Goal: Information Seeking & Learning: Learn about a topic

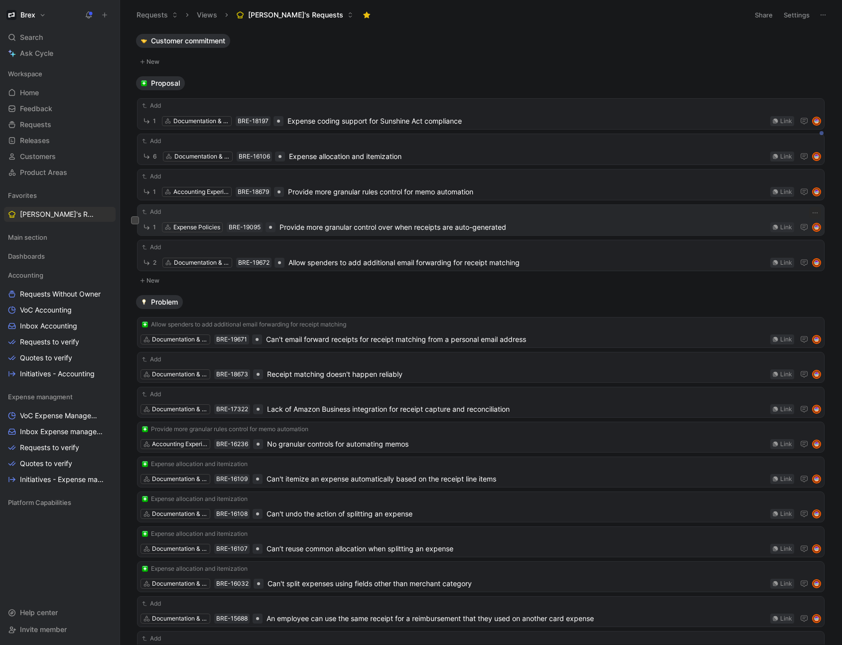
click at [332, 224] on span "Provide more granular control over when receipts are auto-generated" at bounding box center [523, 227] width 487 height 12
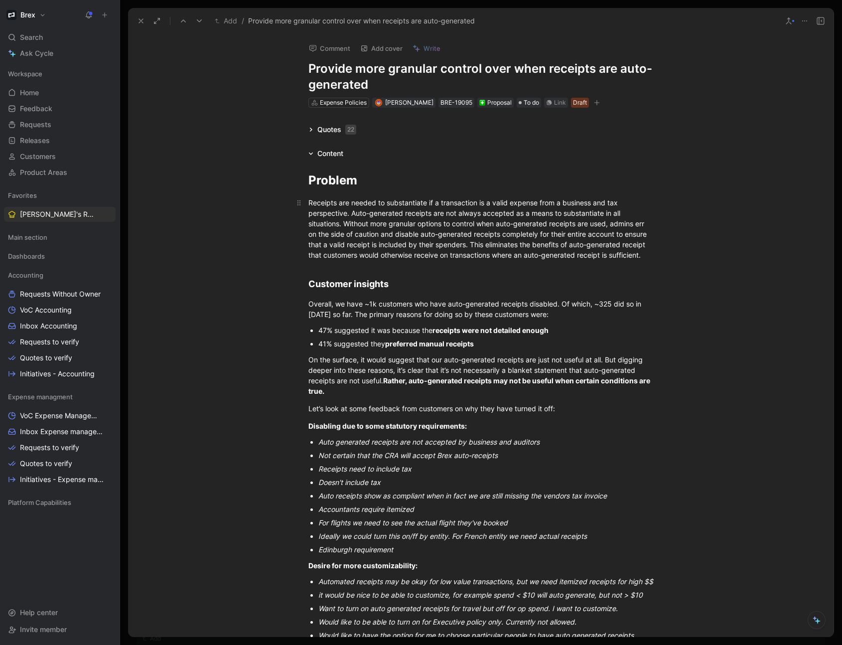
click at [396, 258] on span "Receipts are needed to substantiate if a transaction is a valid expense from a …" at bounding box center [478, 228] width 340 height 61
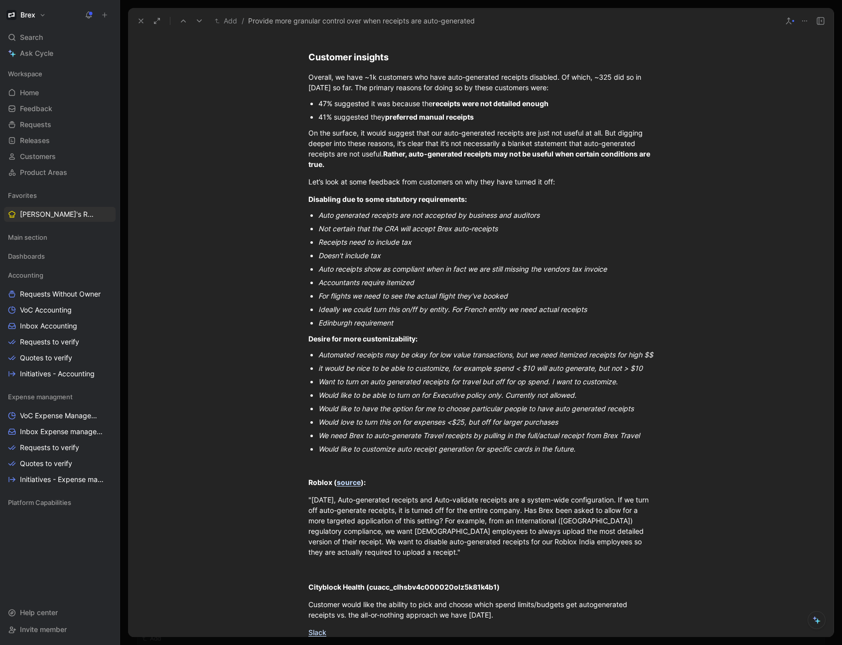
scroll to position [223, 0]
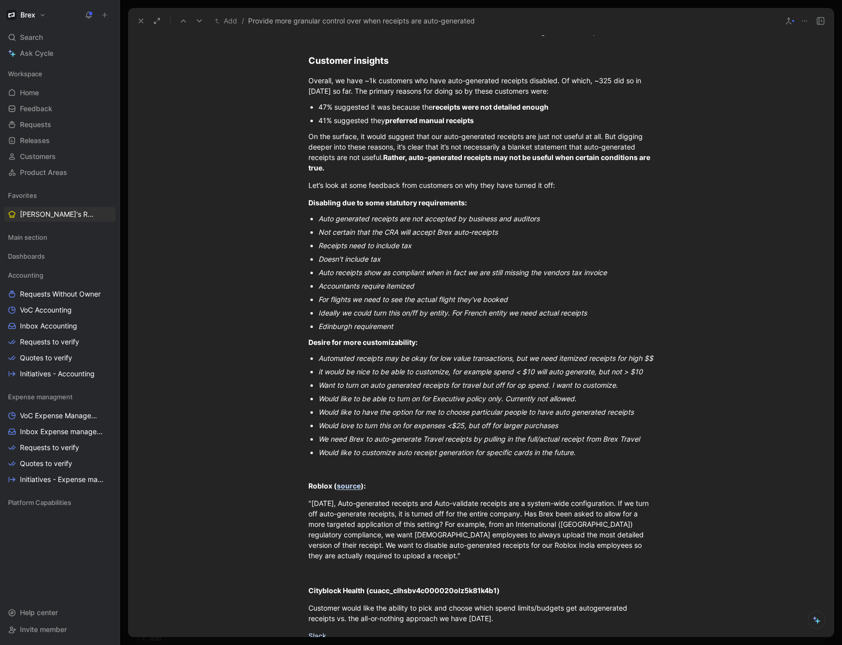
click at [229, 18] on button "Add" at bounding box center [225, 21] width 27 height 12
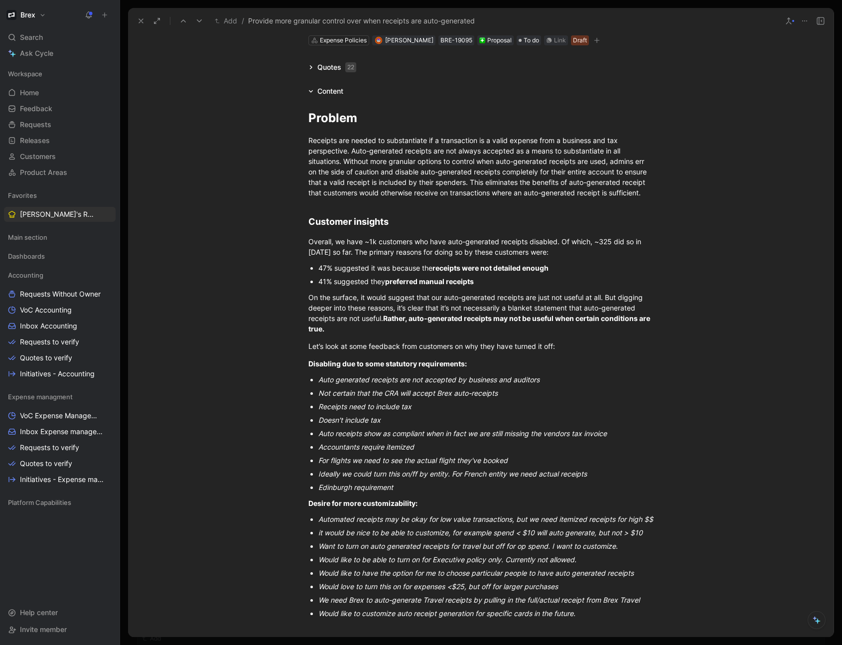
scroll to position [0, 0]
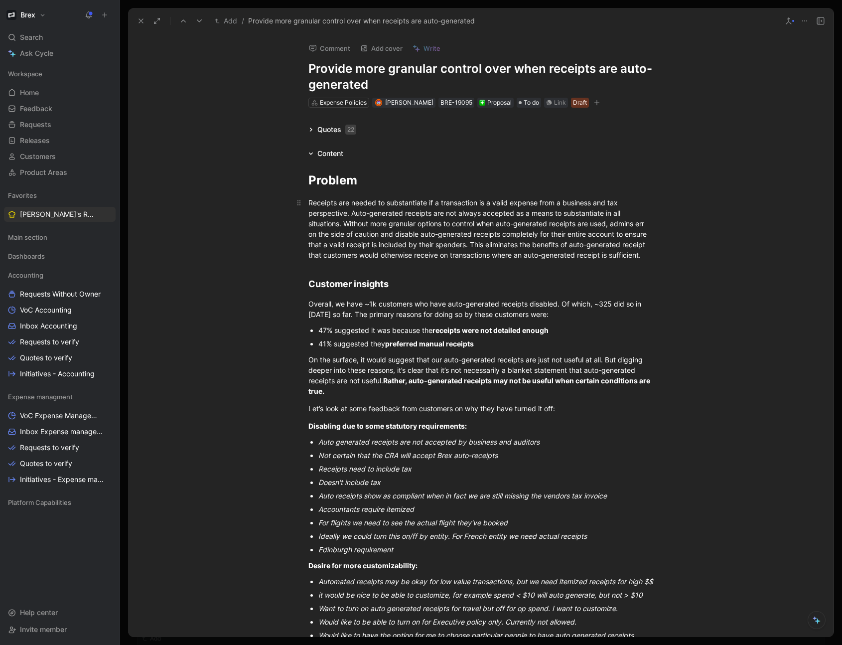
click at [400, 253] on span "Receipts are needed to substantiate if a transaction is a valid expense from a …" at bounding box center [478, 228] width 340 height 61
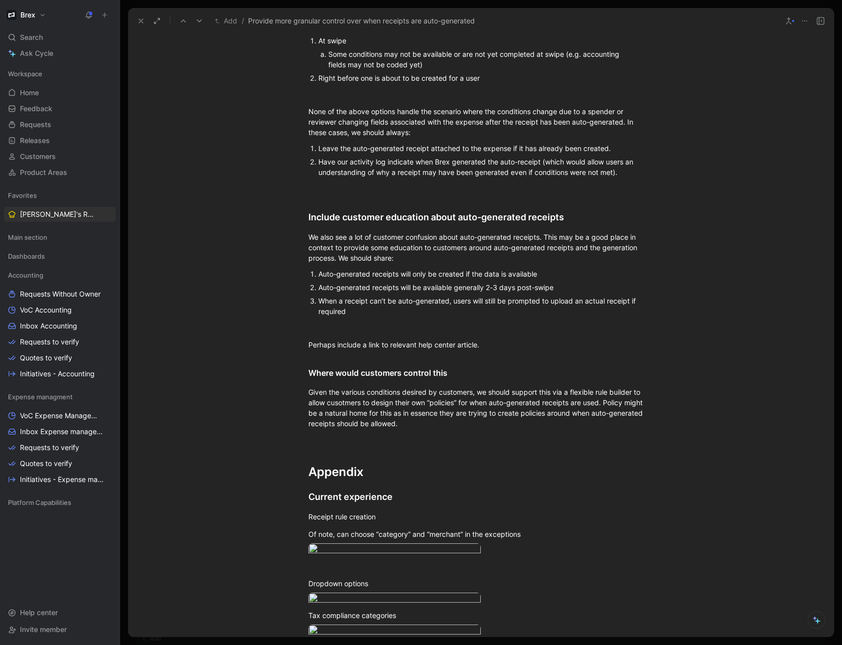
scroll to position [1296, 0]
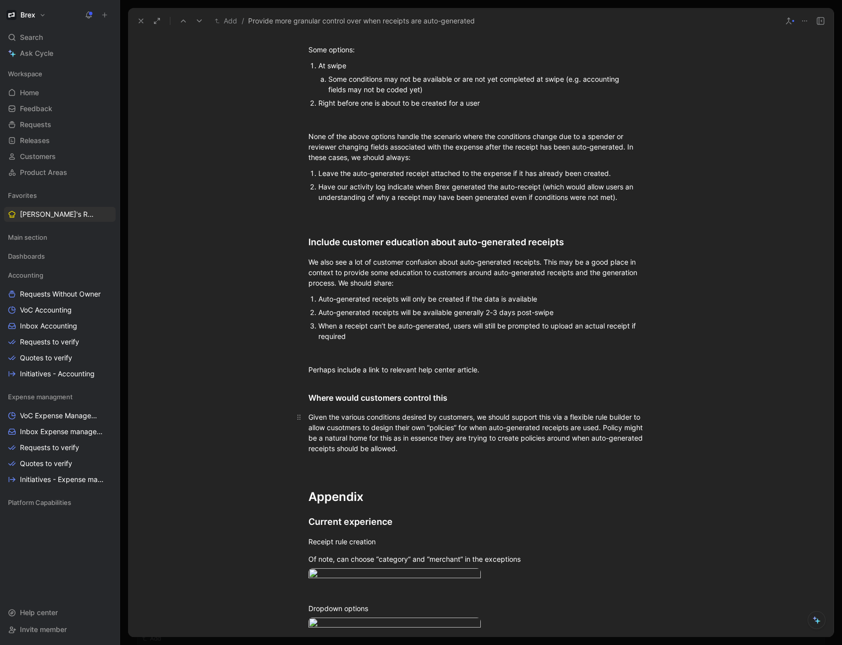
click at [401, 454] on div "Given the various conditions desired by customers, we should support this via a…" at bounding box center [480, 433] width 345 height 42
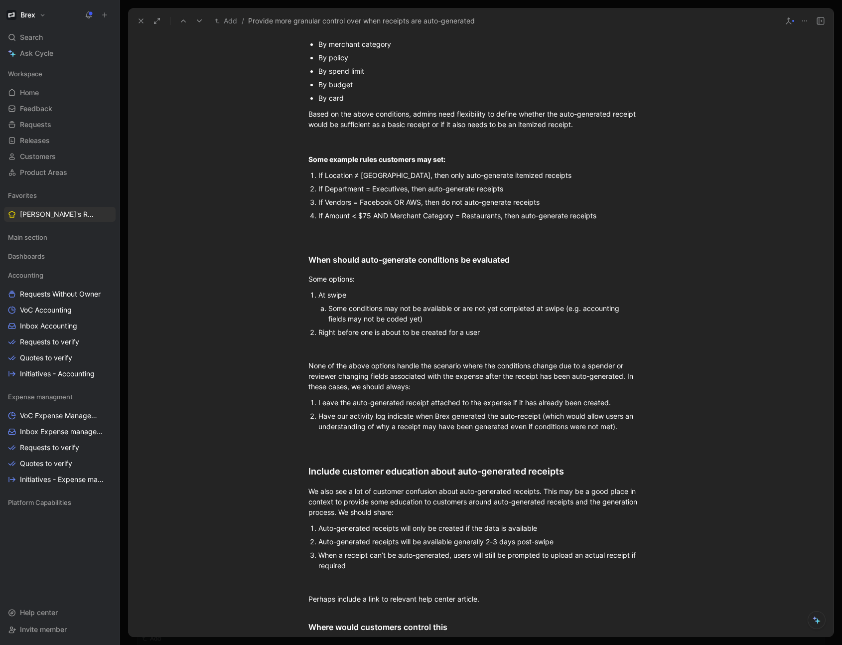
scroll to position [1057, 0]
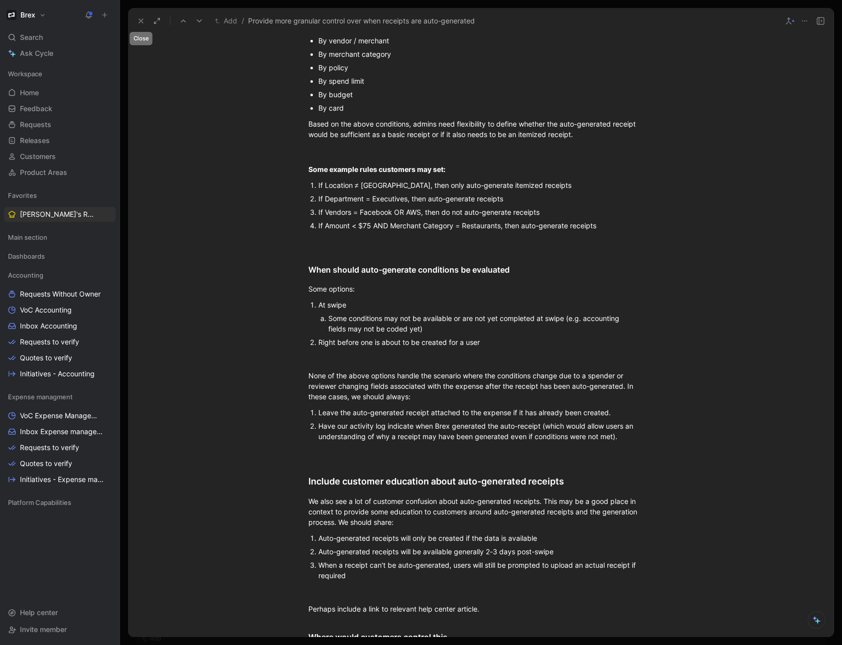
click at [141, 21] on icon at bounding box center [141, 21] width 8 height 8
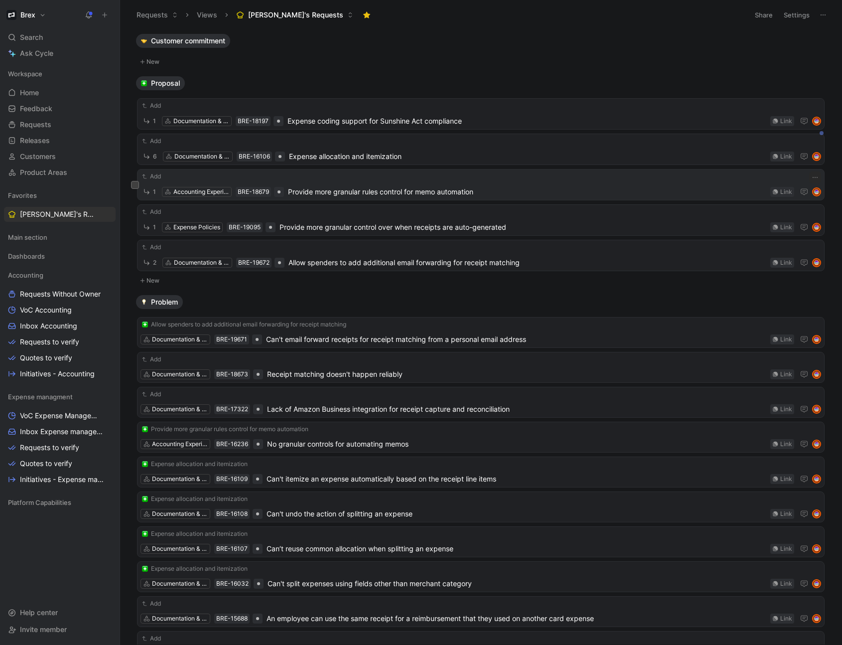
click at [377, 192] on span "Provide more granular rules control for memo automation" at bounding box center [527, 192] width 478 height 12
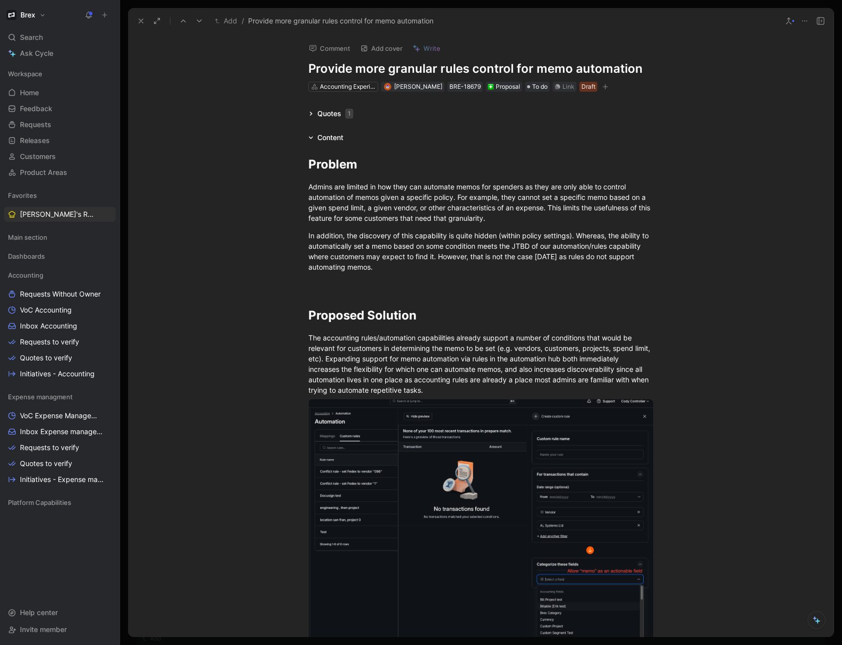
click at [141, 20] on use at bounding box center [141, 21] width 4 height 4
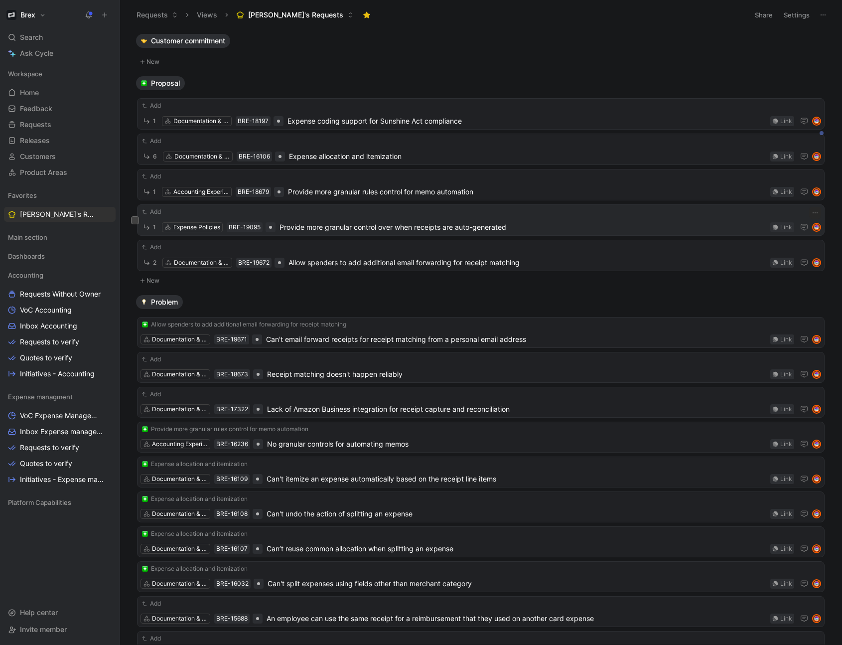
click at [300, 222] on span "Provide more granular control over when receipts are auto-generated" at bounding box center [523, 227] width 487 height 12
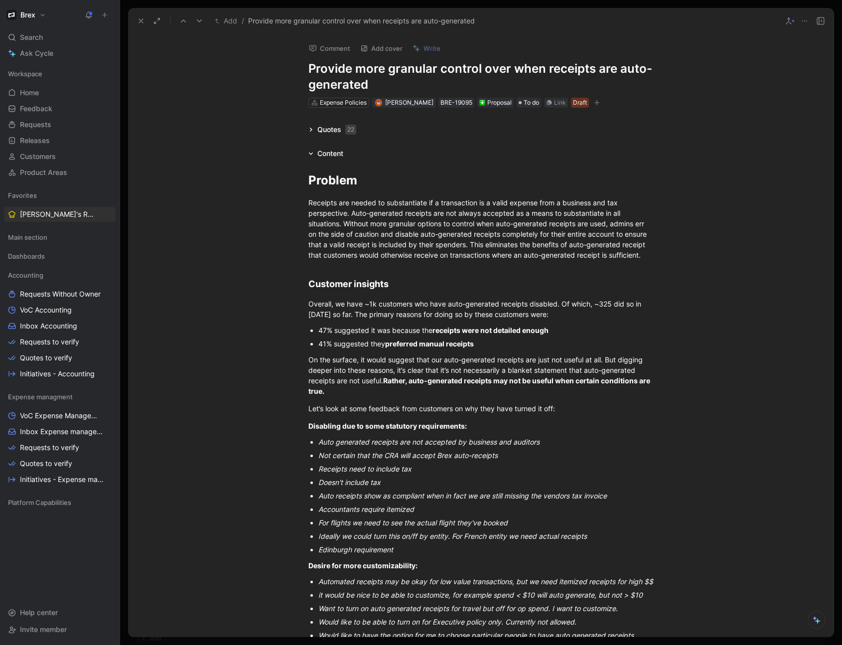
click at [137, 22] on icon at bounding box center [141, 21] width 8 height 8
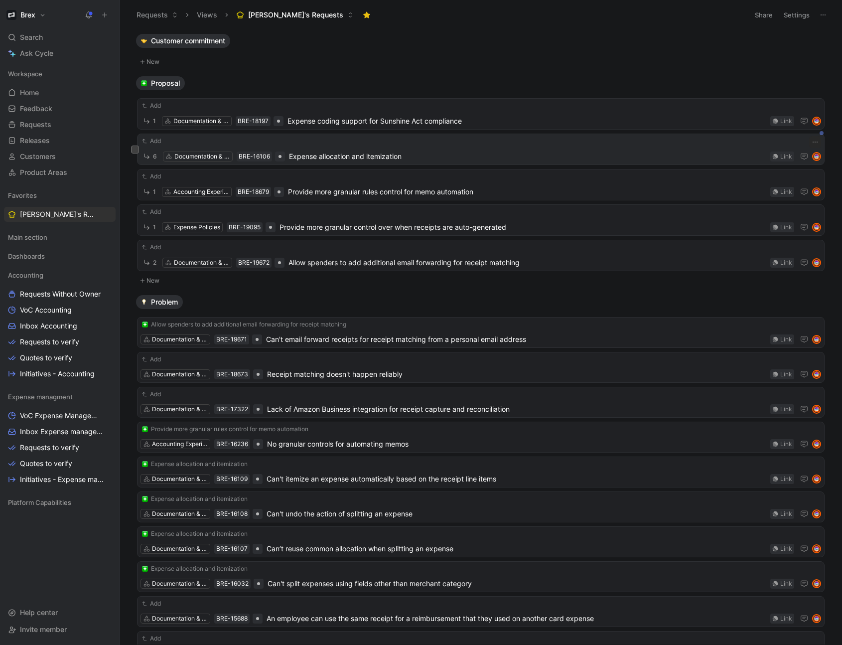
click at [371, 154] on span "Expense allocation and itemization" at bounding box center [527, 157] width 477 height 12
